Goal: Navigation & Orientation: Find specific page/section

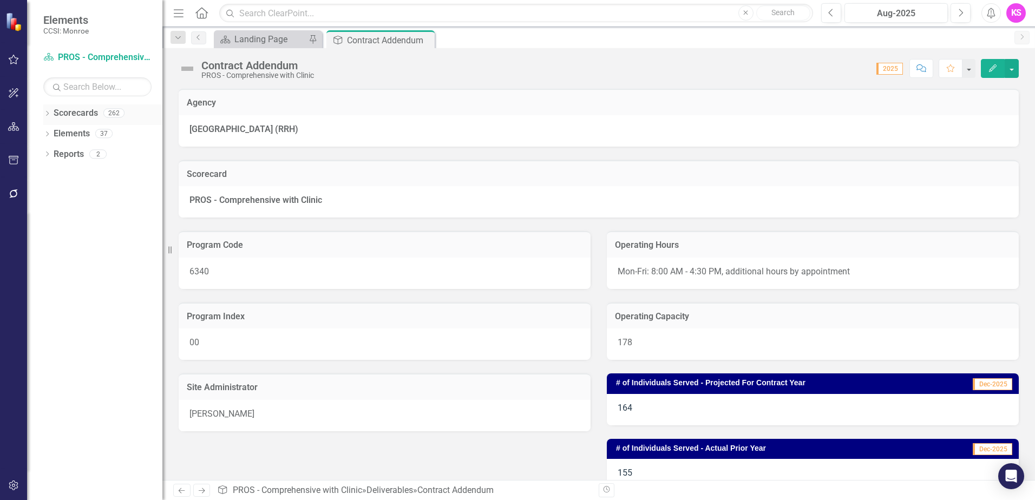
click at [46, 114] on icon "Dropdown" at bounding box center [47, 114] width 8 height 6
click at [53, 133] on icon "Dropdown" at bounding box center [53, 133] width 8 height 6
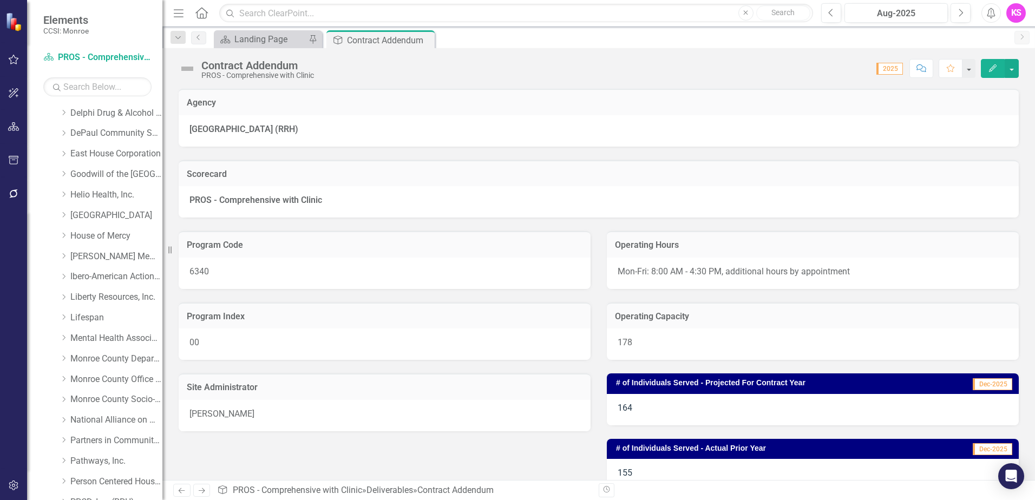
scroll to position [216, 0]
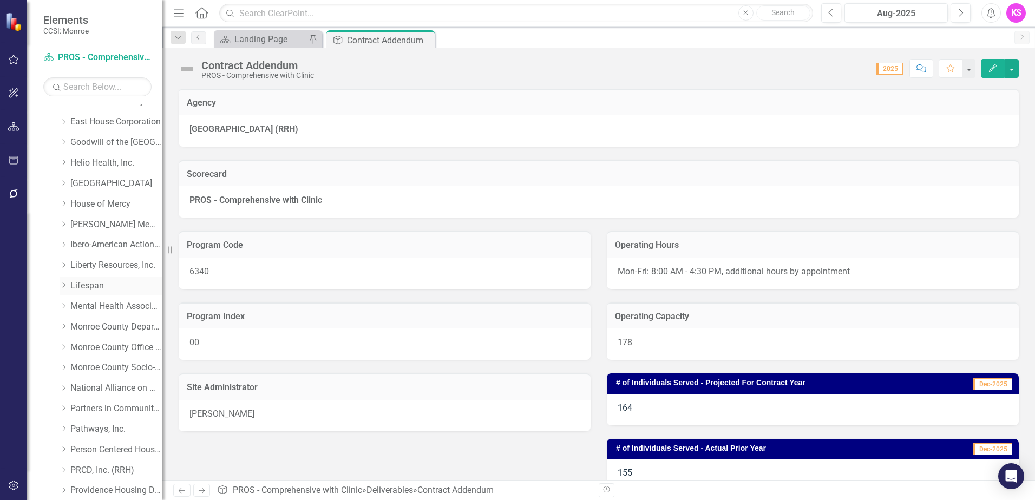
click at [65, 284] on icon "Dropdown" at bounding box center [64, 285] width 8 height 6
click at [95, 287] on link "Lifespan" at bounding box center [116, 286] width 92 height 12
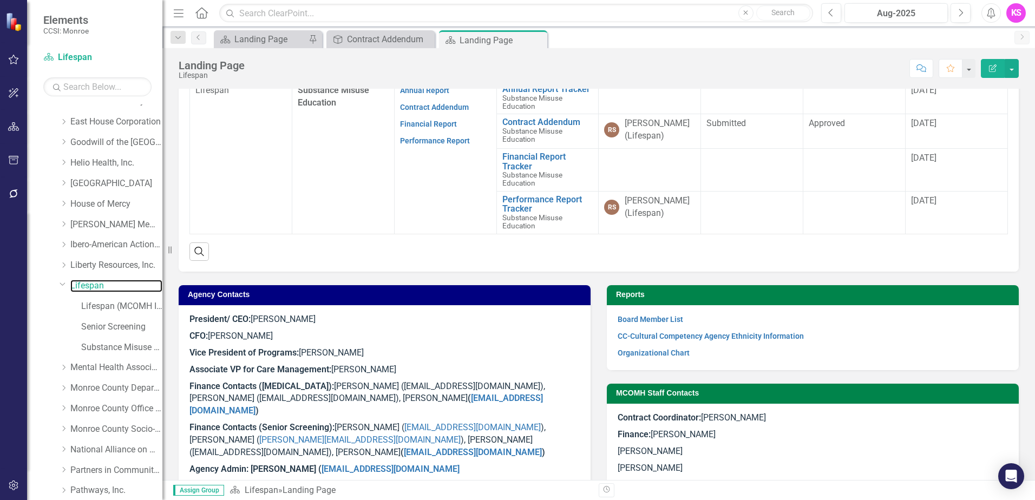
scroll to position [484, 0]
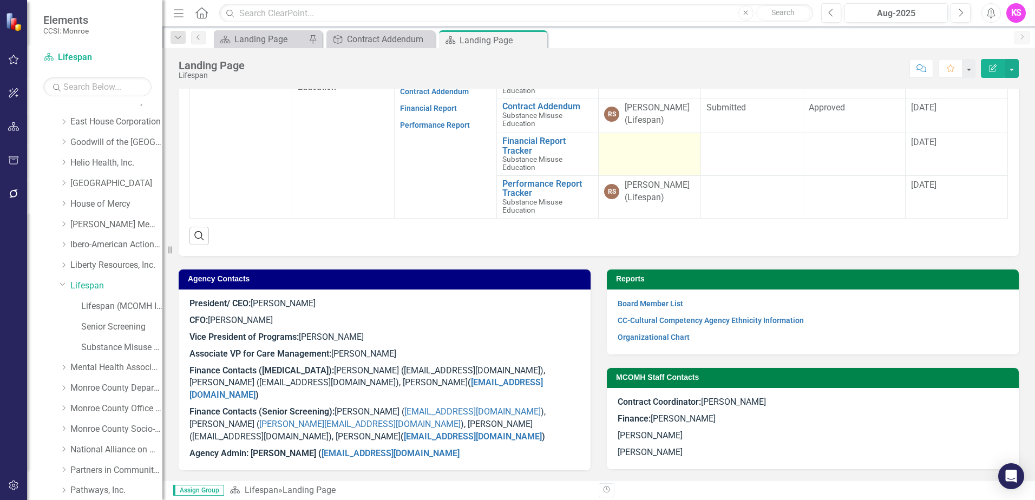
click at [639, 154] on td at bounding box center [650, 154] width 102 height 43
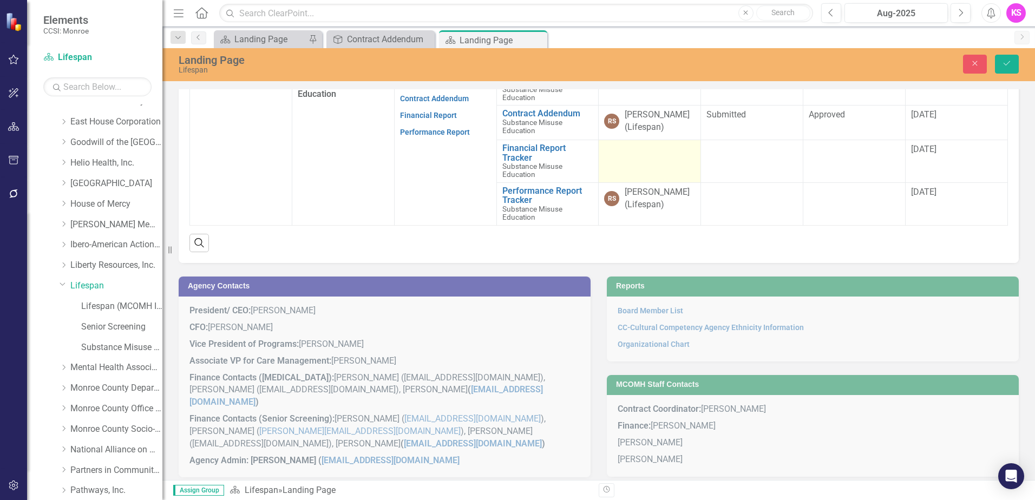
scroll to position [490, 0]
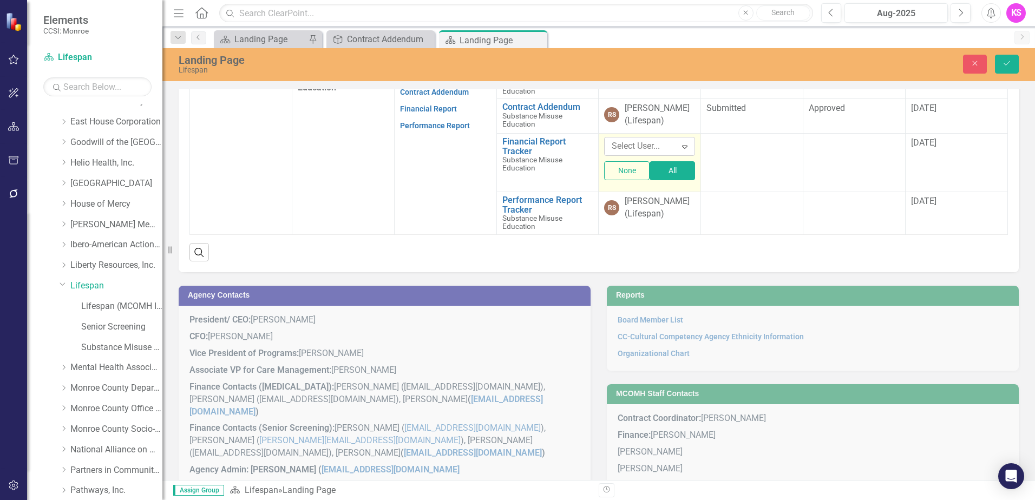
click at [682, 148] on icon "Expand" at bounding box center [684, 146] width 11 height 9
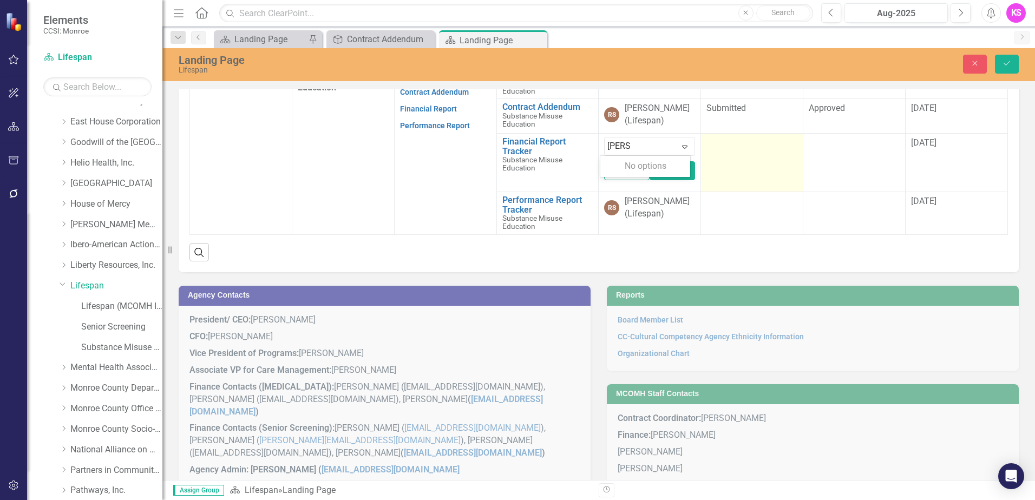
type input "[PERSON_NAME]"
click at [746, 151] on td at bounding box center [752, 163] width 102 height 58
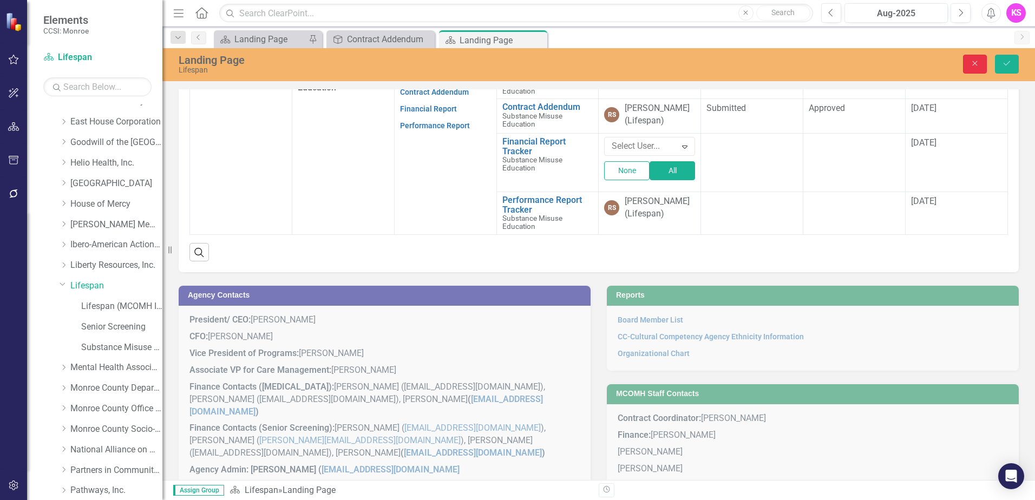
click at [972, 62] on icon "Close" at bounding box center [975, 64] width 10 height 8
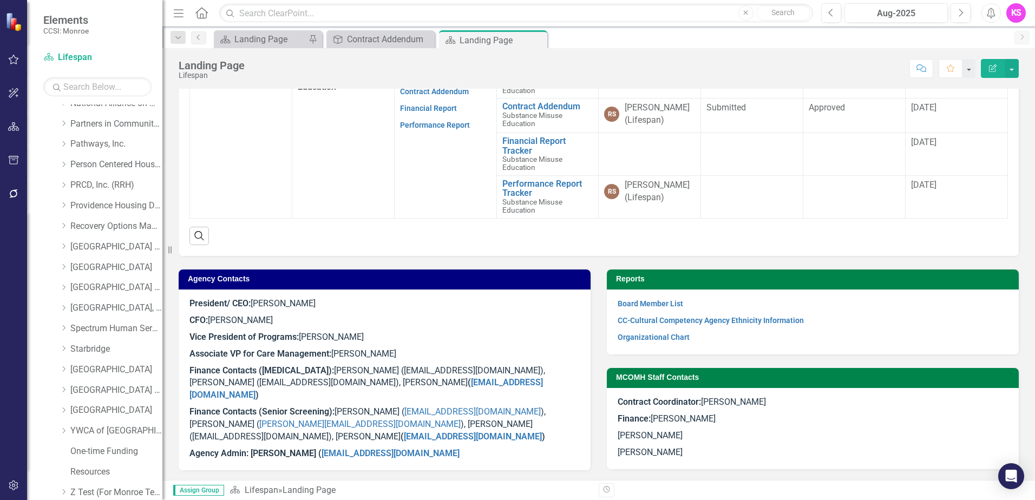
scroll to position [595, 0]
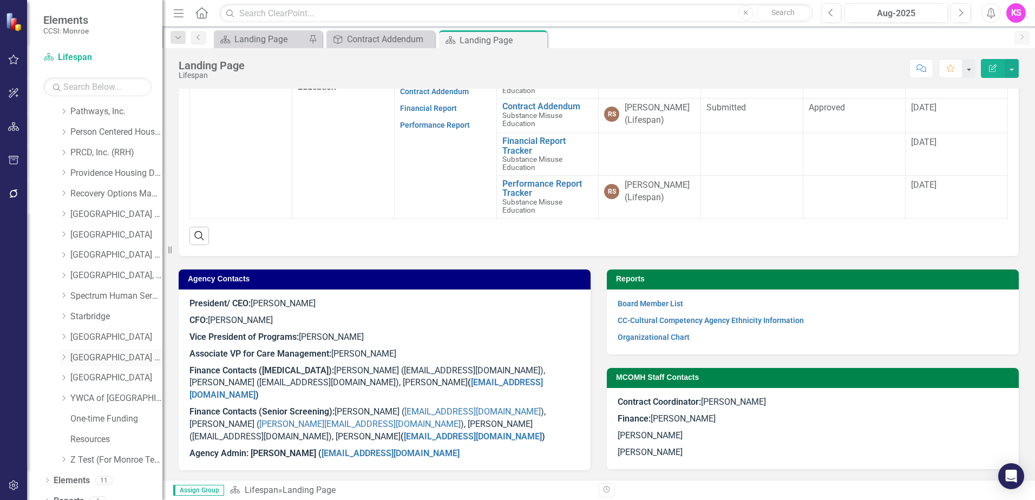
click at [78, 357] on link "[GEOGRAPHIC_DATA] (RRH)" at bounding box center [116, 358] width 92 height 12
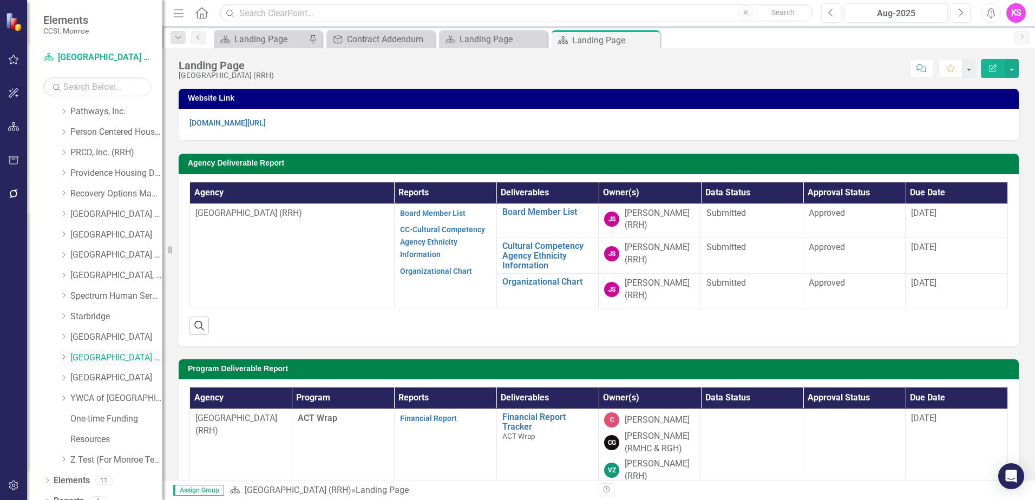
click at [67, 356] on icon "Dropdown" at bounding box center [64, 357] width 8 height 6
click at [104, 355] on link "[GEOGRAPHIC_DATA] (RRH)" at bounding box center [116, 358] width 92 height 12
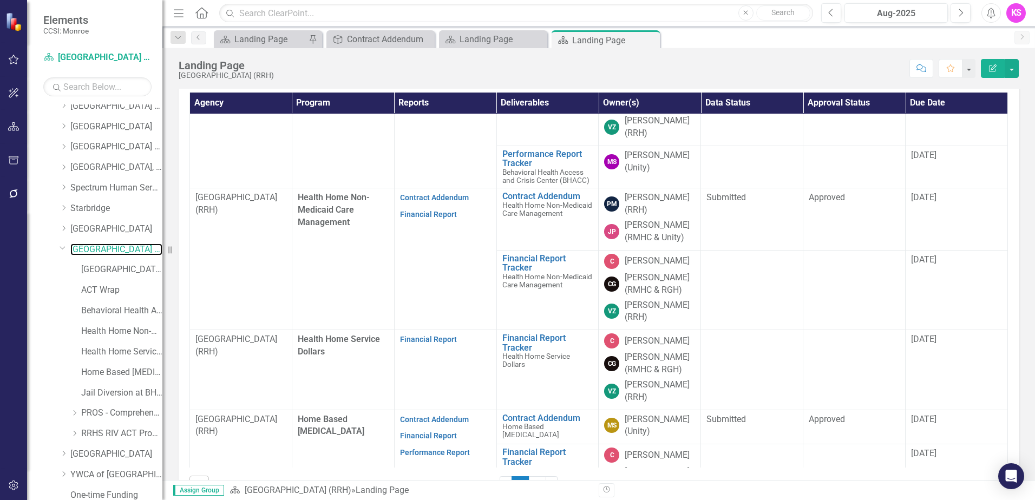
scroll to position [314, 0]
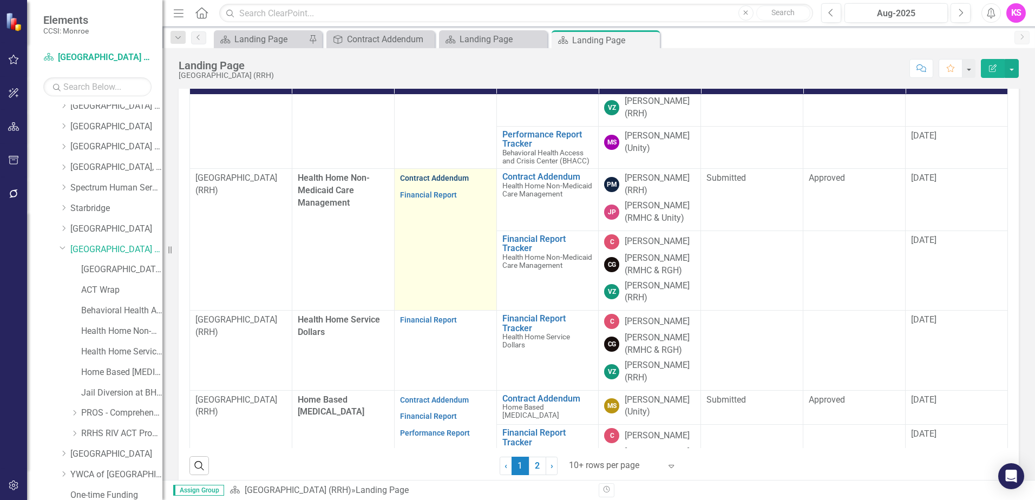
click at [426, 182] on link "Contract Addendum" at bounding box center [434, 178] width 69 height 9
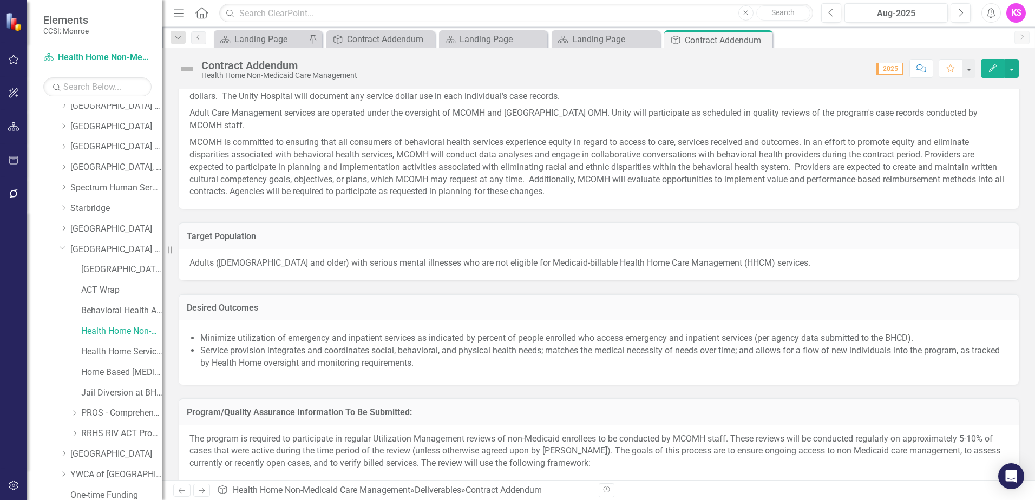
scroll to position [866, 0]
